Goal: Transaction & Acquisition: Purchase product/service

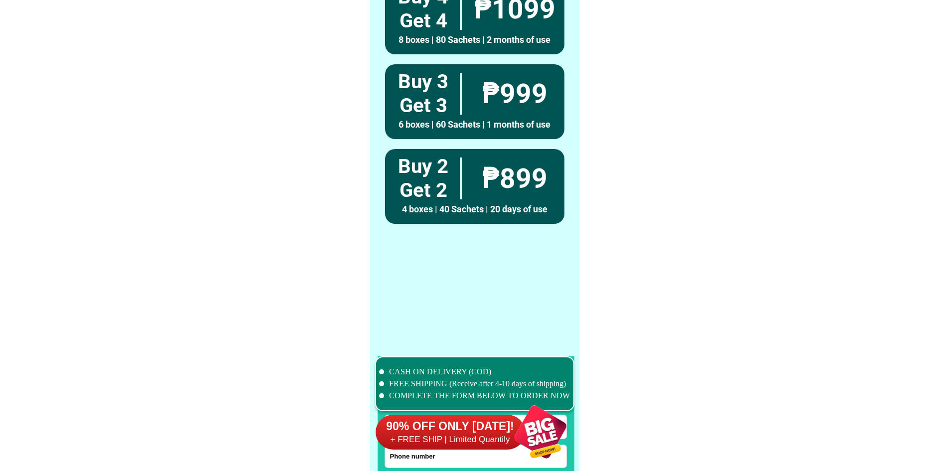
scroll to position [7741, 0]
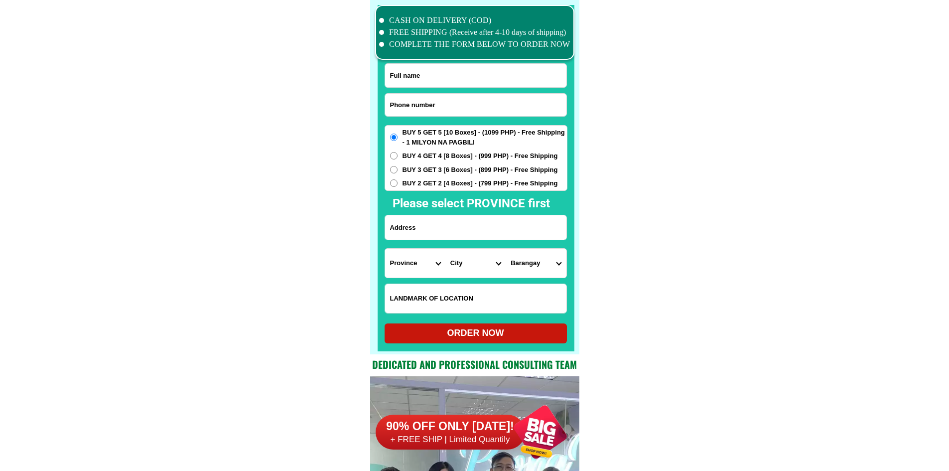
click at [458, 110] on input "Input phone_number" at bounding box center [475, 105] width 181 height 22
paste input "0991 427 0588"
click at [417, 103] on input "0991 427 0588" at bounding box center [475, 105] width 181 height 22
click at [420, 103] on input "0991 427 0588" at bounding box center [475, 105] width 181 height 22
click at [407, 105] on input "0991 4270588" at bounding box center [475, 105] width 181 height 22
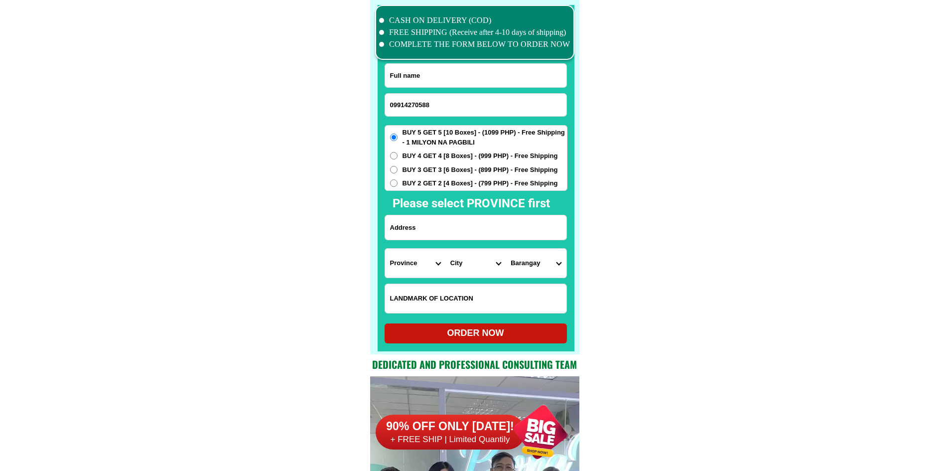
type input "09914270588"
drag, startPoint x: 469, startPoint y: 76, endPoint x: 460, endPoint y: 8, distance: 68.9
click at [469, 75] on input "Input full_name" at bounding box center [475, 75] width 181 height 23
paste input "[PERSON_NAME]"
type input "[PERSON_NAME]"
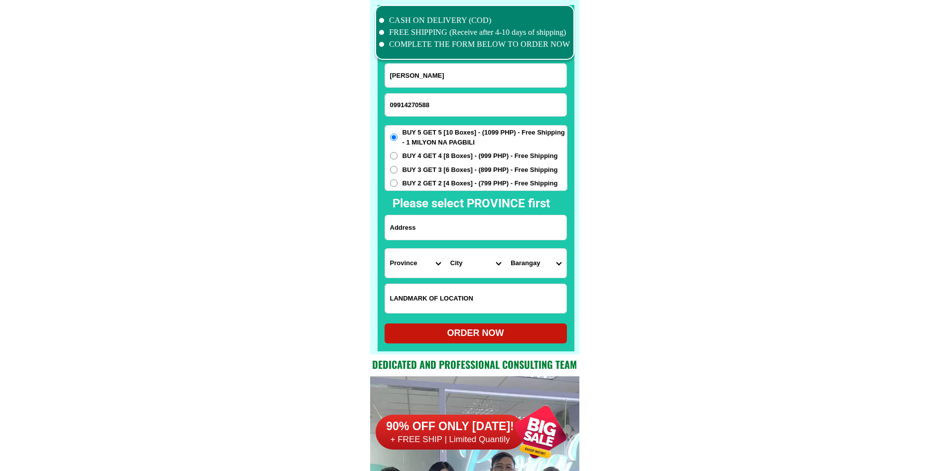
click at [453, 230] on input "Input address" at bounding box center [475, 227] width 181 height 24
paste input "Purok 5 A.Peñaplata [PERSON_NAME] [GEOGRAPHIC_DATA]"
click at [448, 231] on input "Purok 5 A.Peñaplata [PERSON_NAME] [GEOGRAPHIC_DATA]" at bounding box center [475, 227] width 181 height 24
type input "Purok 5 A.Peñaplata [PERSON_NAME] [GEOGRAPHIC_DATA]"
click at [413, 262] on select "Province [GEOGRAPHIC_DATA] [GEOGRAPHIC_DATA] [GEOGRAPHIC_DATA] [GEOGRAPHIC_DATA…" at bounding box center [415, 262] width 60 height 29
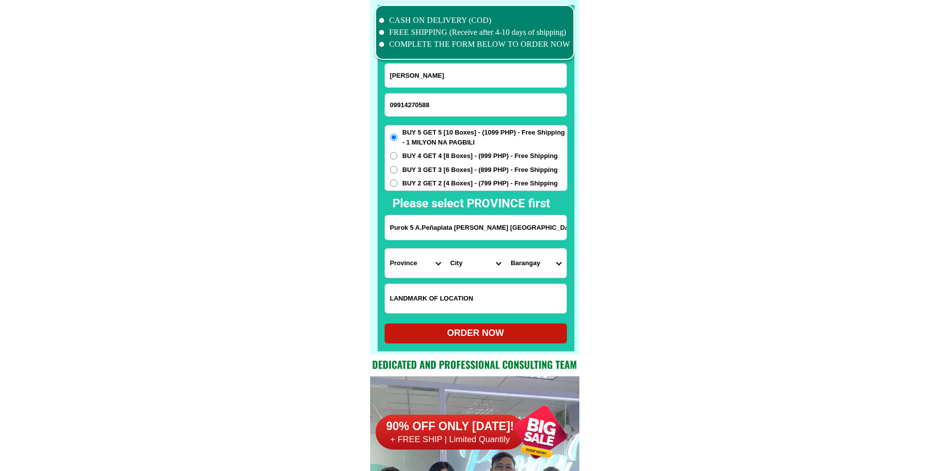
click at [422, 270] on select "Province [GEOGRAPHIC_DATA] [GEOGRAPHIC_DATA] [GEOGRAPHIC_DATA] [GEOGRAPHIC_DATA…" at bounding box center [415, 262] width 60 height 29
select select "63_773"
click at [422, 270] on select "Province [GEOGRAPHIC_DATA] [GEOGRAPHIC_DATA] [GEOGRAPHIC_DATA] [GEOGRAPHIC_DATA…" at bounding box center [415, 262] width 60 height 29
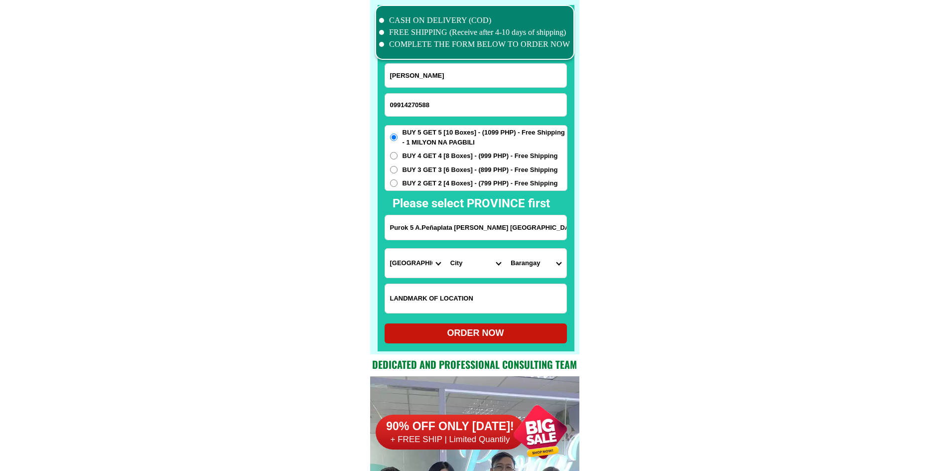
drag, startPoint x: 710, startPoint y: 291, endPoint x: 693, endPoint y: 293, distance: 17.6
click at [471, 263] on select "City [PERSON_NAME]-e.-[GEOGRAPHIC_DATA]-[PERSON_NAME] [GEOGRAPHIC_DATA]-[GEOGRA…" at bounding box center [475, 262] width 60 height 29
select select "63_7739720"
click at [445, 248] on select "City [PERSON_NAME]-e.-[GEOGRAPHIC_DATA]-[PERSON_NAME] [GEOGRAPHIC_DATA]-[GEOGRA…" at bounding box center [475, 262] width 60 height 29
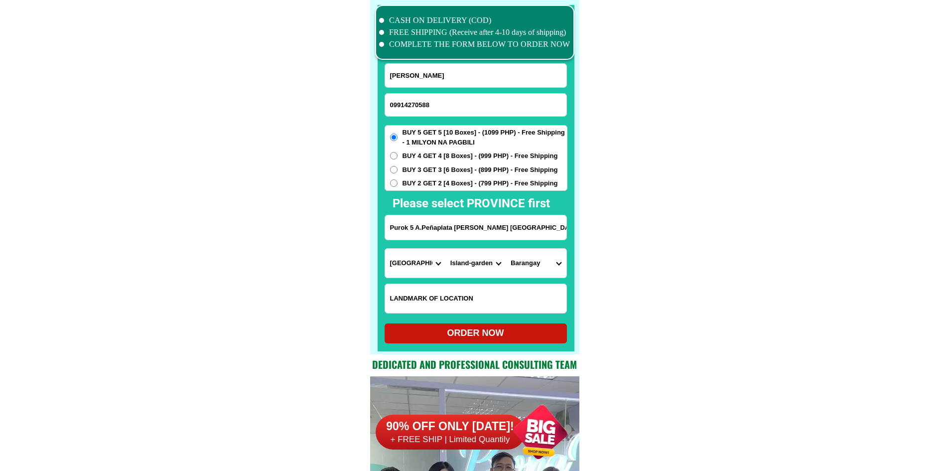
click at [529, 261] on select "Barangay Adecor Anonang Aumbay Aundanao Balet Bandera Caliclic (dangca-an) Camu…" at bounding box center [535, 262] width 60 height 29
select select "63_7739720531"
click at [505, 248] on select "Barangay Adecor Anonang Aumbay Aundanao Balet Bandera Caliclic (dangca-an) Camu…" at bounding box center [535, 262] width 60 height 29
click at [506, 338] on div "ORDER NOW" at bounding box center [475, 332] width 182 height 13
radio input "true"
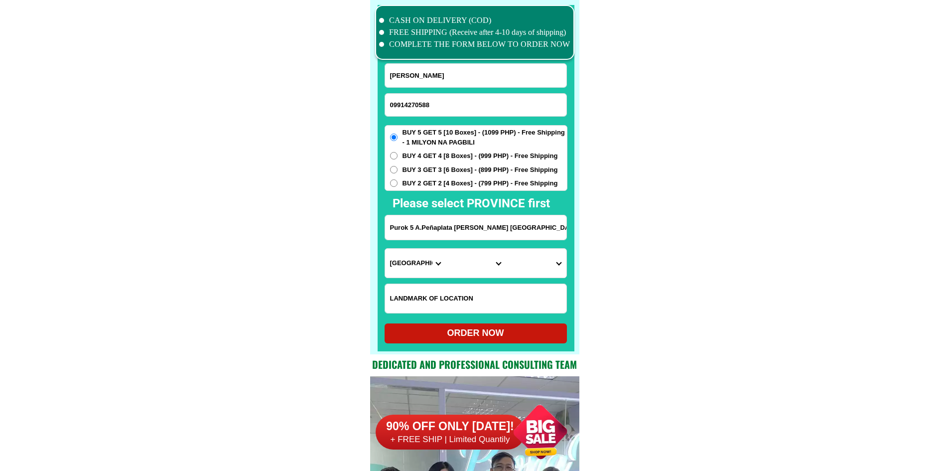
click at [468, 104] on input "09914270588" at bounding box center [475, 105] width 181 height 22
paste input "09192683900"
type input "09192683900"
drag, startPoint x: 476, startPoint y: 71, endPoint x: 464, endPoint y: 34, distance: 38.7
click at [476, 71] on input "Input full_name" at bounding box center [475, 75] width 181 height 23
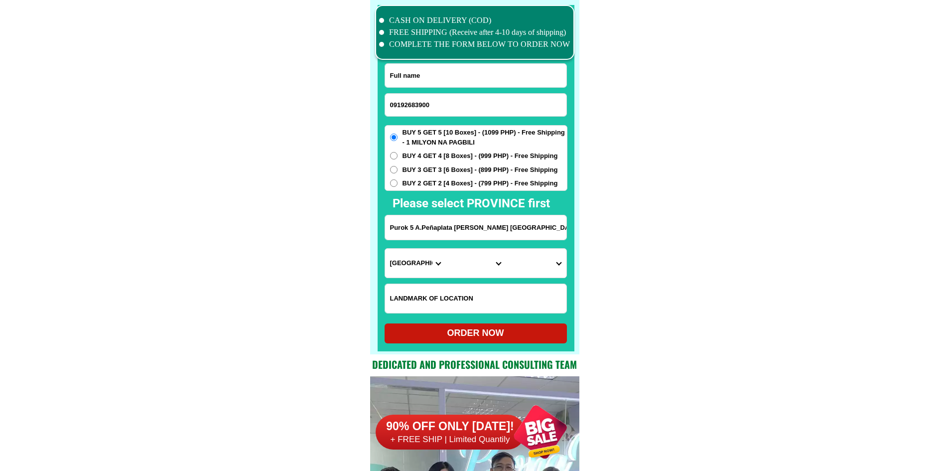
paste input "[PERSON_NAME]"
type input "[PERSON_NAME]"
click at [429, 234] on input "Input address" at bounding box center [475, 227] width 181 height 24
paste input "360 Esporlas Itaas,Putatan Muntinlupa city"
type input "360 Esporlas Itaas,Putatan Muntinlupa city"
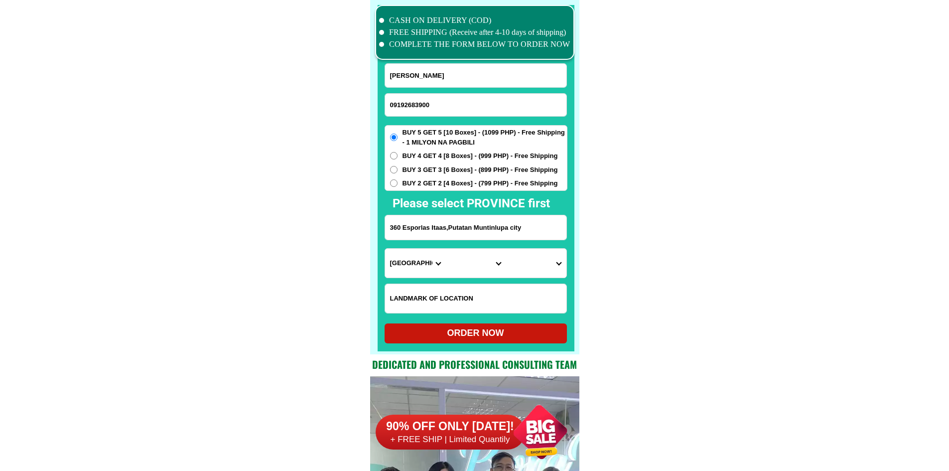
click at [414, 258] on select "Province [GEOGRAPHIC_DATA] [GEOGRAPHIC_DATA] [GEOGRAPHIC_DATA] [GEOGRAPHIC_DATA…" at bounding box center [415, 262] width 60 height 29
select select "63_219"
click at [385, 248] on select "Province [GEOGRAPHIC_DATA] [GEOGRAPHIC_DATA] [GEOGRAPHIC_DATA] [GEOGRAPHIC_DATA…" at bounding box center [415, 262] width 60 height 29
click at [476, 263] on select "City [GEOGRAPHIC_DATA] [GEOGRAPHIC_DATA] [GEOGRAPHIC_DATA] [GEOGRAPHIC_DATA]-ci…" at bounding box center [475, 262] width 60 height 29
select select "63_219253"
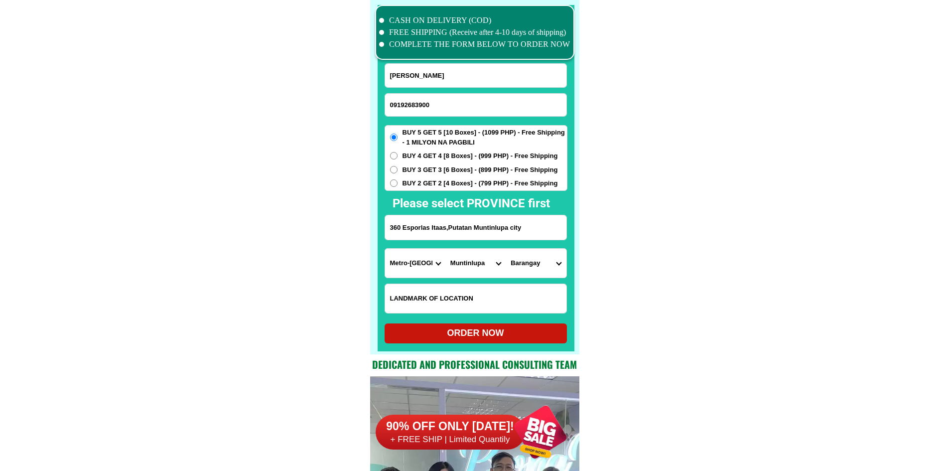
click at [533, 265] on select "Barangay Alabang [PERSON_NAME] alabang Bayanan Buli [GEOGRAPHIC_DATA] Poblacion…" at bounding box center [535, 262] width 60 height 29
select select "63_2192532236"
drag, startPoint x: 724, startPoint y: 317, endPoint x: 713, endPoint y: 317, distance: 11.0
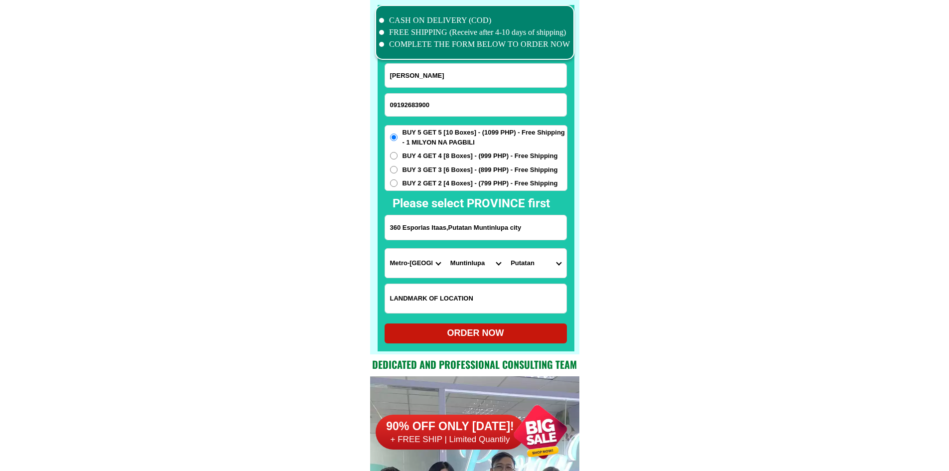
click at [542, 341] on div "ORDER NOW" at bounding box center [475, 333] width 182 height 20
radio input "true"
